Goal: Information Seeking & Learning: Learn about a topic

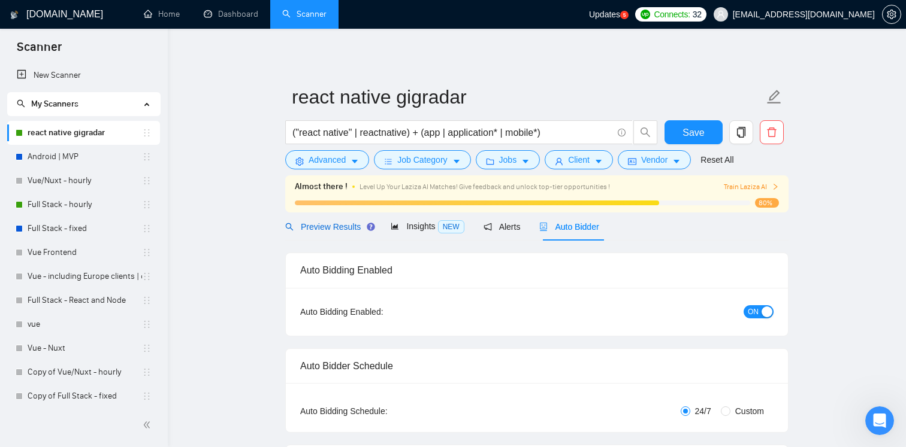
click at [323, 228] on span "Preview Results" at bounding box center [328, 227] width 86 height 10
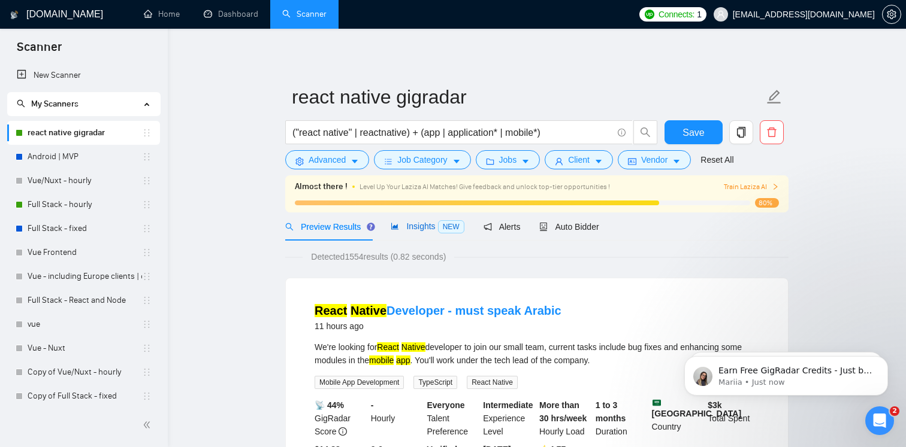
click at [408, 222] on span "Insights NEW" at bounding box center [427, 227] width 73 height 10
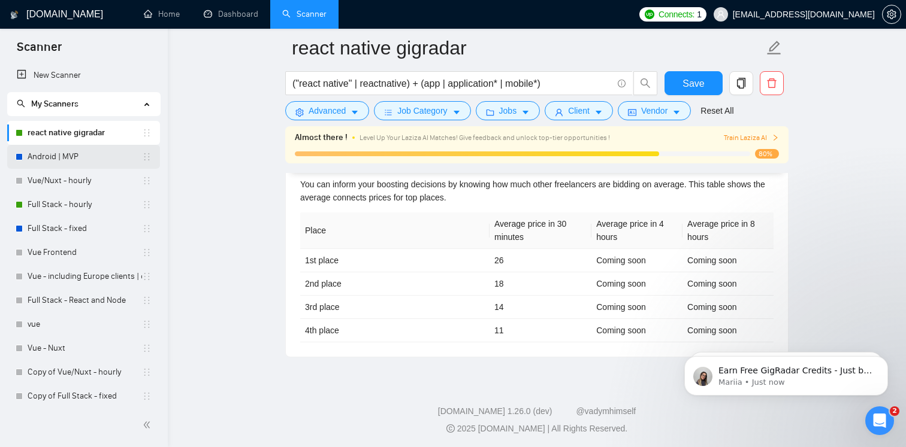
click at [57, 159] on link "Android | MVP" at bounding box center [85, 157] width 114 height 24
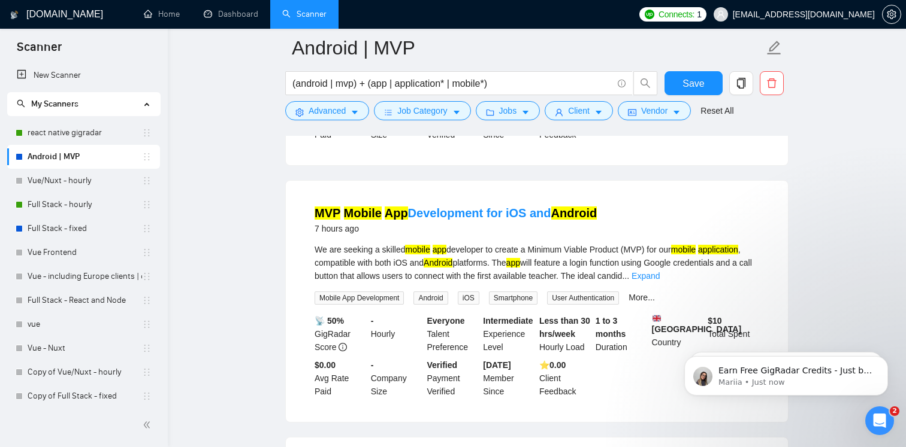
scroll to position [585, 0]
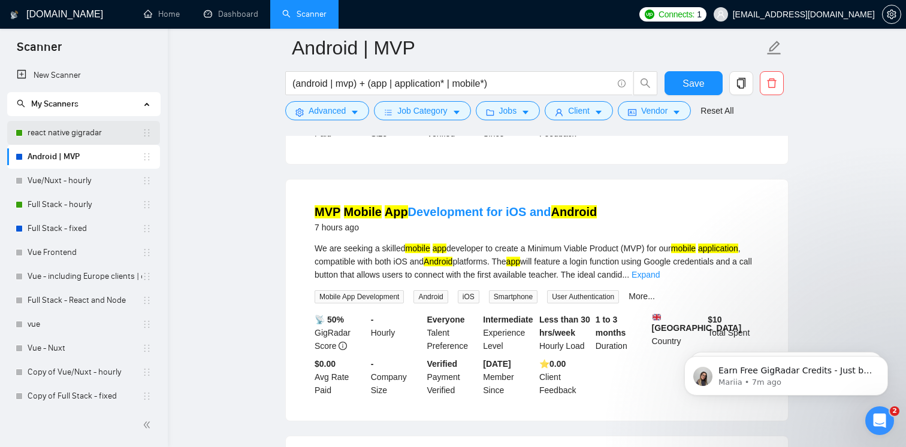
click at [86, 138] on link "react native gigradar" at bounding box center [85, 133] width 114 height 24
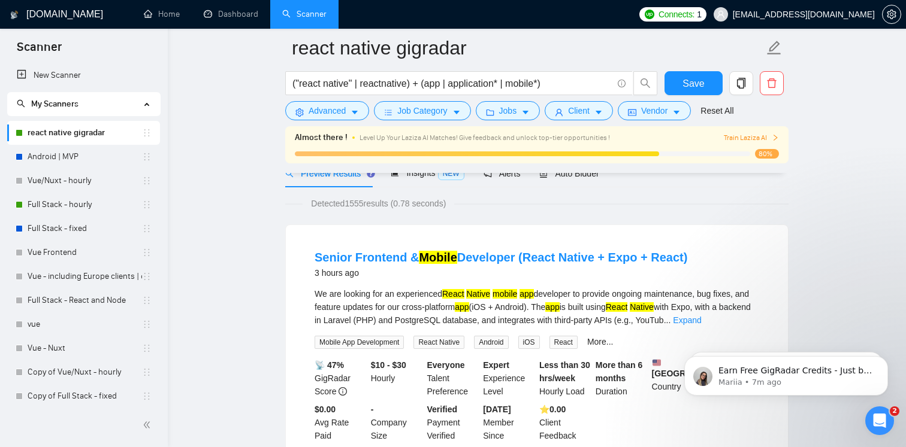
scroll to position [64, 0]
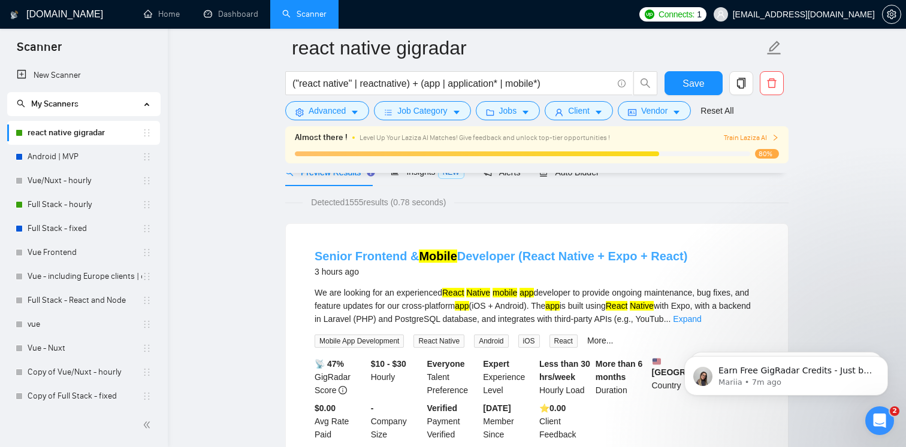
click at [458, 259] on link "Senior Frontend & Mobile Developer (React Native + Expo + React)" at bounding box center [500, 256] width 373 height 13
